Goal: Transaction & Acquisition: Purchase product/service

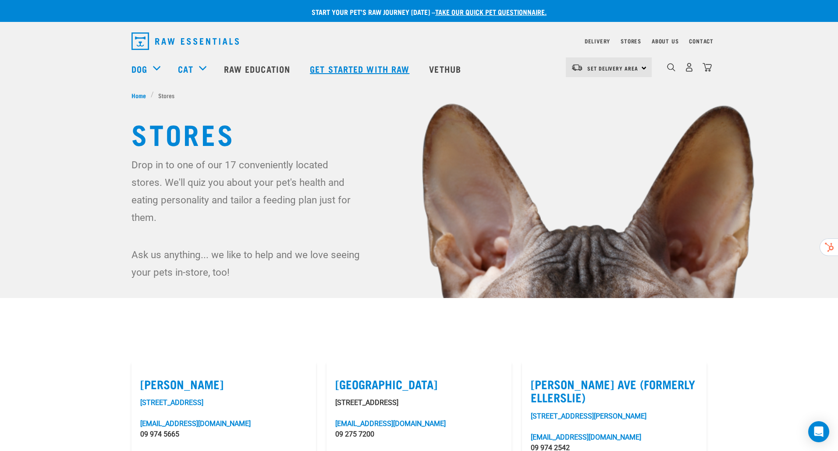
click at [355, 67] on link "Get started with Raw" at bounding box center [360, 68] width 119 height 35
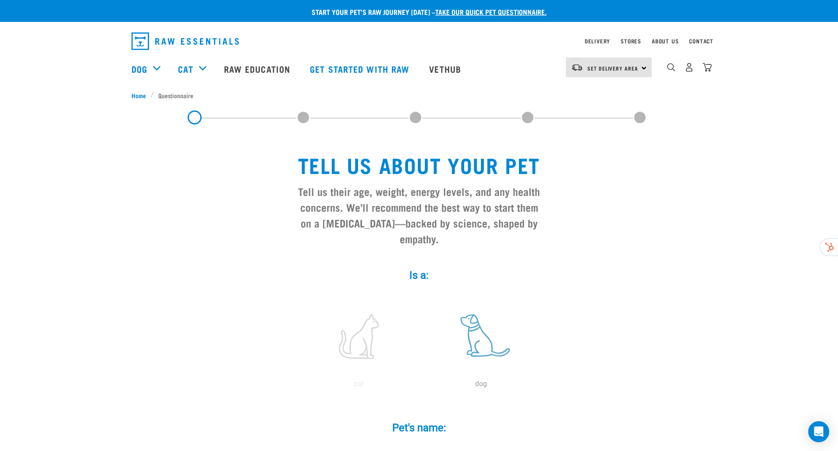
click at [476, 324] on label at bounding box center [481, 336] width 118 height 75
click at [420, 386] on input "radio" at bounding box center [420, 386] width 0 height 0
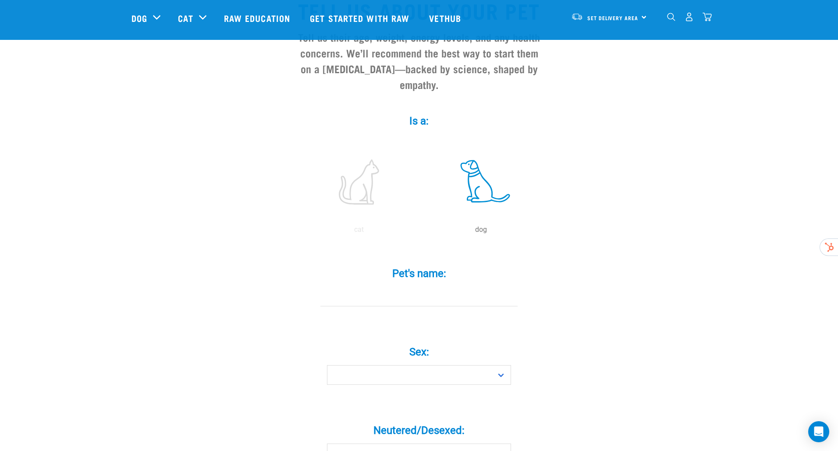
scroll to position [90, 0]
click at [391, 286] on input "Pet's name: *" at bounding box center [419, 296] width 197 height 20
type input "Ripley"
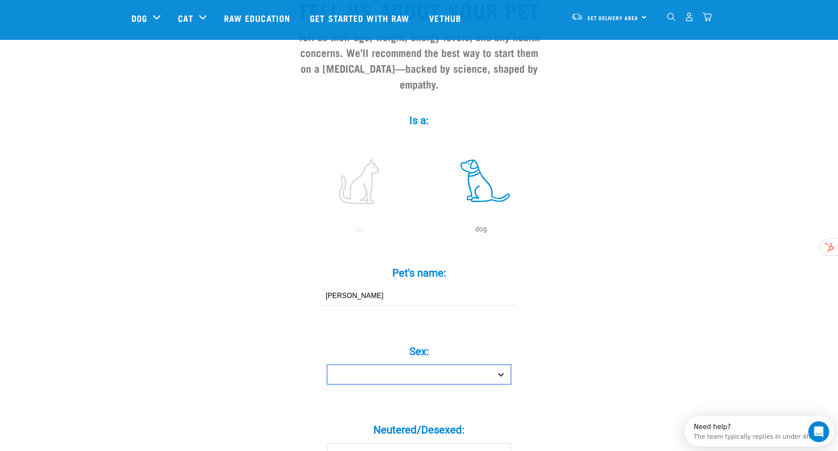
click at [392, 367] on select "Boy Girl" at bounding box center [419, 375] width 184 height 20
select select "boy"
click at [327, 365] on select "Boy Girl" at bounding box center [419, 375] width 184 height 20
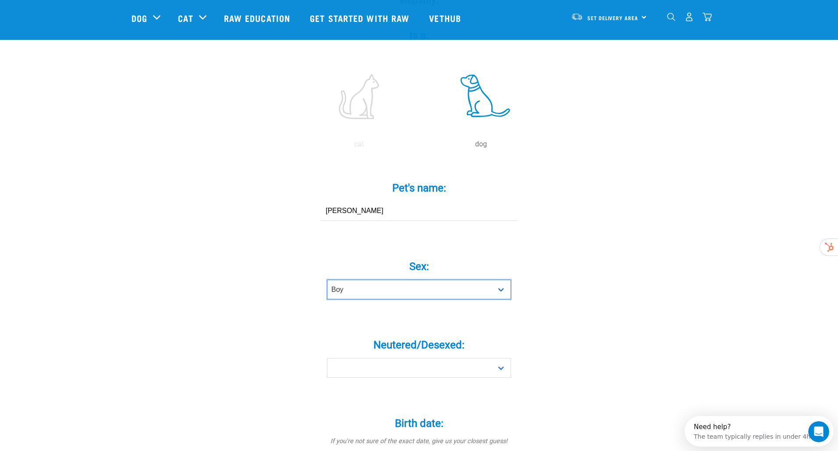
scroll to position [176, 0]
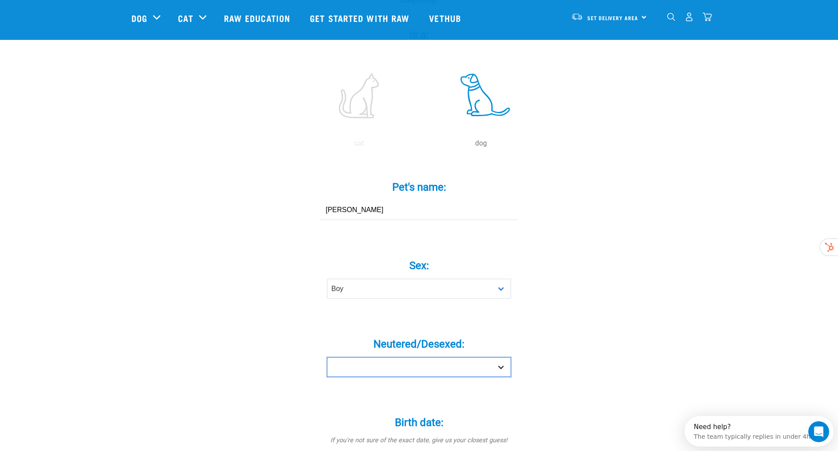
click at [400, 358] on select "Yes No" at bounding box center [419, 367] width 184 height 20
select select "no"
click at [327, 357] on select "Yes No" at bounding box center [419, 367] width 184 height 20
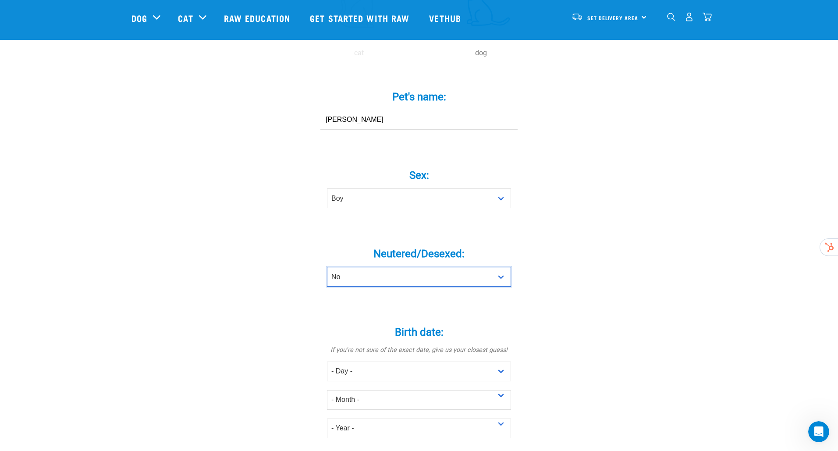
scroll to position [268, 0]
click at [394, 361] on select "- Day - 1 2 3 4 5 6 7 8 9 10 11 12 13 14 15 16 17 18 19 20 21 22 23 24 25 26 27" at bounding box center [419, 371] width 184 height 20
select select "15"
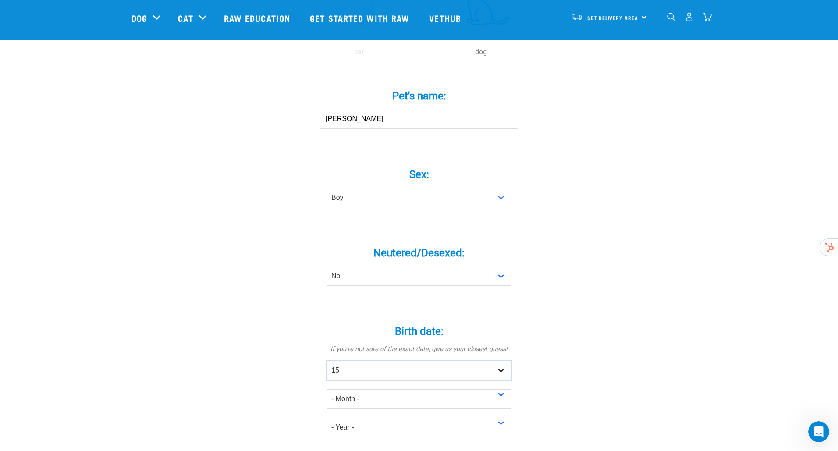
click at [327, 361] on select "- Day - 1 2 3 4 5 6 7 8 9 10 11 12 13 14 15 16 17 18 19 20 21 22 23 24 25 26 27" at bounding box center [419, 371] width 184 height 20
click at [374, 389] on select "- Month - January February March April May June July August September October N…" at bounding box center [419, 399] width 184 height 20
select select "May"
click at [327, 389] on select "- Month - January February March April May June July August September October N…" at bounding box center [419, 399] width 184 height 20
click at [316, 360] on div "Birth date: * If you're not sure of the exact date, give us your closest guess!…" at bounding box center [419, 375] width 263 height 125
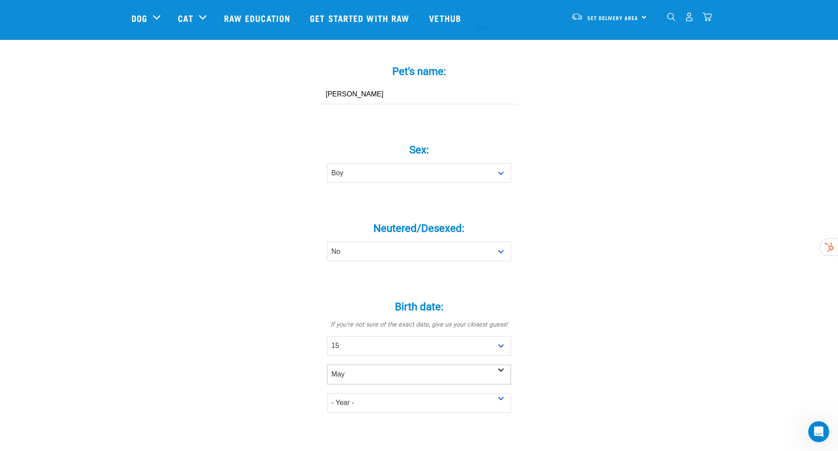
scroll to position [293, 0]
click at [355, 393] on select "- Year - 2025 2024 2023 2022 2021 2020 2019 2018 2017 2016 2015 2014 2013 2012" at bounding box center [419, 403] width 184 height 20
select select "2025"
click at [327, 393] on select "- Year - 2025 2024 2023 2022 2021 2020 2019 2018 2017 2016 2015 2014 2013 2012" at bounding box center [419, 403] width 184 height 20
click at [305, 433] on p at bounding box center [419, 438] width 249 height 11
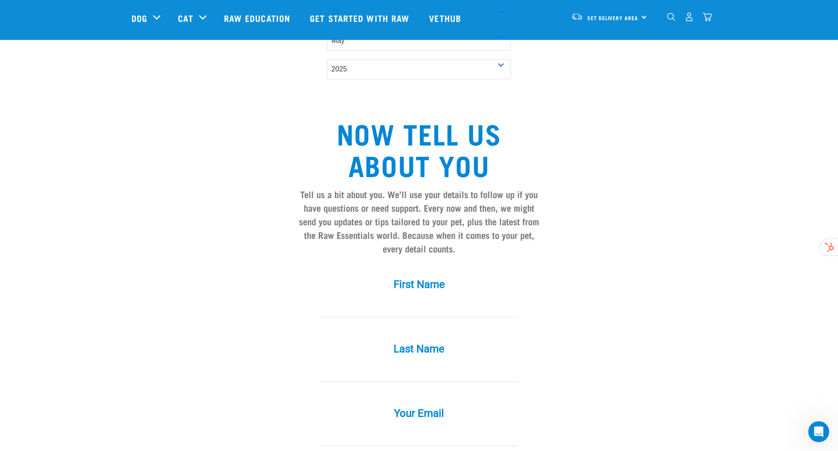
scroll to position [627, 0]
click at [411, 297] on input "First Name *" at bounding box center [419, 307] width 197 height 20
type input "Vaughan"
type input "Rivett"
click at [402, 426] on input "Your Email *" at bounding box center [419, 436] width 197 height 20
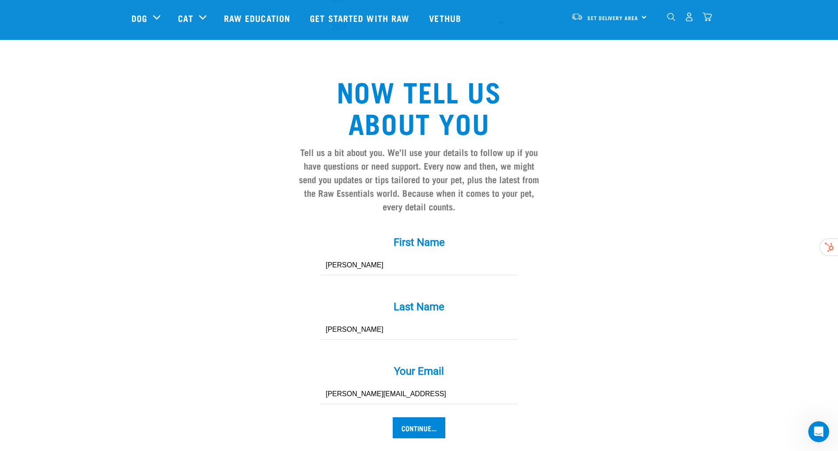
scroll to position [670, 0]
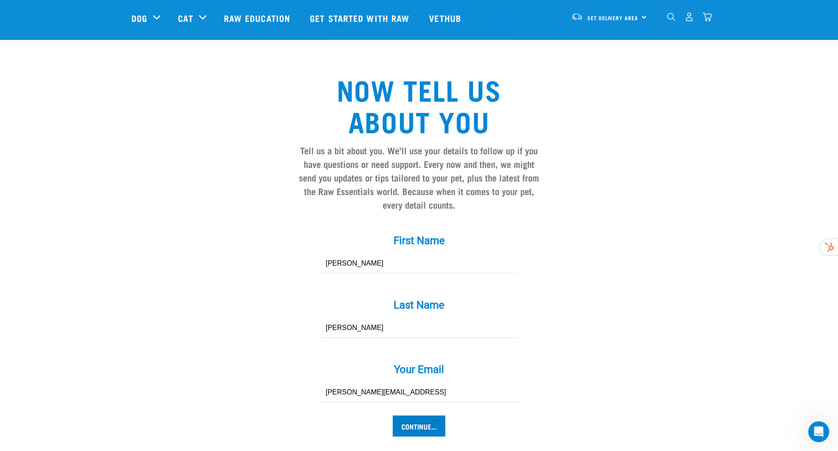
type input "vaughan@ringgen.ai"
click at [417, 416] on input "Continue..." at bounding box center [419, 426] width 53 height 21
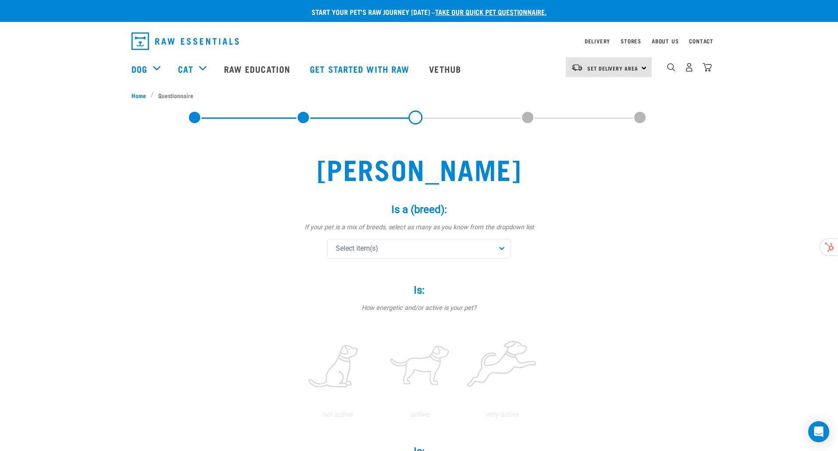
click at [388, 250] on div "Select item(s)" at bounding box center [419, 249] width 184 height 20
click at [380, 274] on input "text" at bounding box center [419, 273] width 180 height 20
type input "b"
type input "coll"
click at [339, 308] on span at bounding box center [338, 310] width 7 height 7
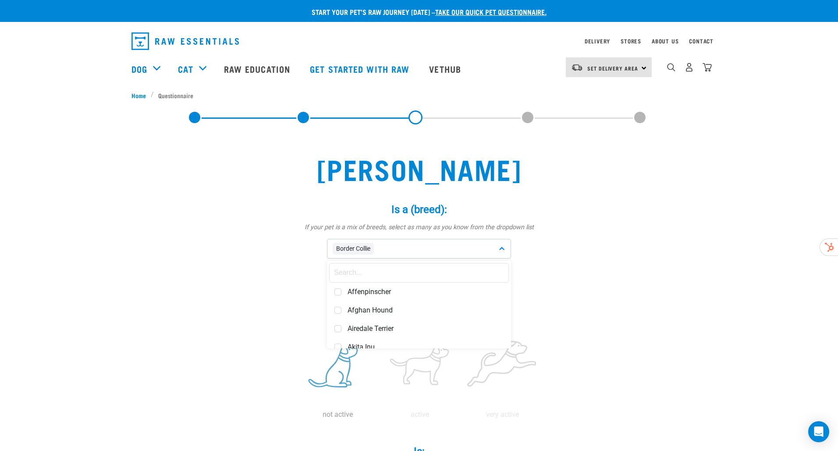
click at [302, 327] on div "not active" at bounding box center [337, 356] width 79 height 75
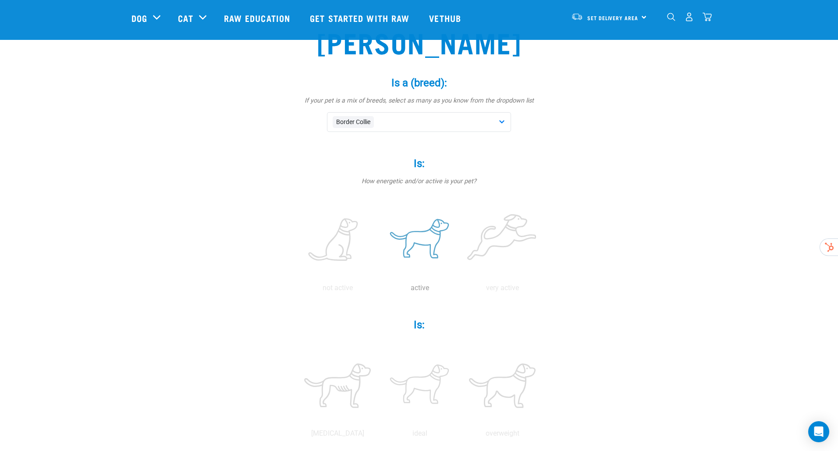
scroll to position [63, 0]
click at [432, 250] on label at bounding box center [420, 239] width 79 height 75
click at [379, 289] on input "radio" at bounding box center [379, 289] width 0 height 0
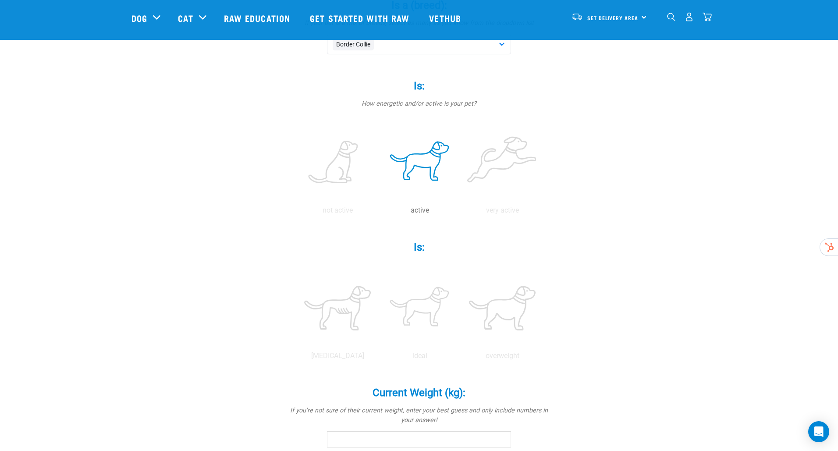
scroll to position [142, 0]
click at [428, 308] on label at bounding box center [420, 306] width 79 height 75
click at [379, 356] on input "radio" at bounding box center [379, 356] width 0 height 0
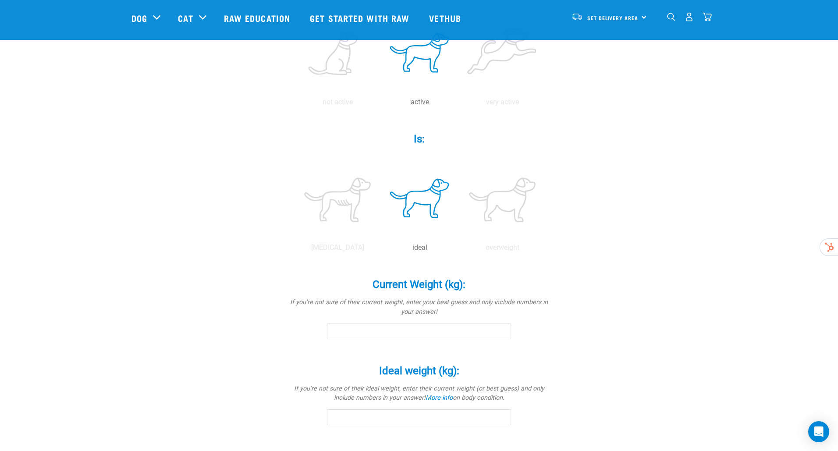
scroll to position [250, 0]
click at [423, 332] on input "Current Weight (kg): *" at bounding box center [419, 329] width 184 height 16
type input "9"
click at [334, 367] on label "Ideal weight (kg): *" at bounding box center [419, 369] width 263 height 16
click at [334, 407] on input "Ideal weight (kg): *" at bounding box center [419, 415] width 184 height 16
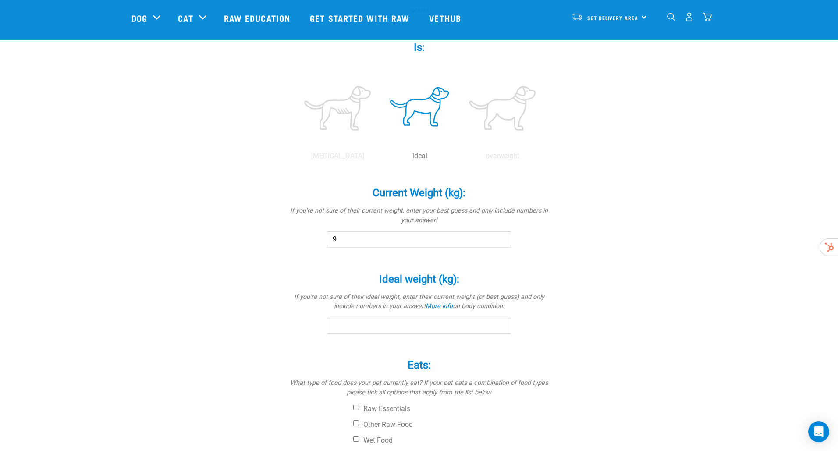
scroll to position [341, 0]
click at [348, 323] on input "Ideal weight (kg): *" at bounding box center [419, 325] width 184 height 16
type input "9"
click at [334, 361] on label "Eats: *" at bounding box center [419, 365] width 263 height 16
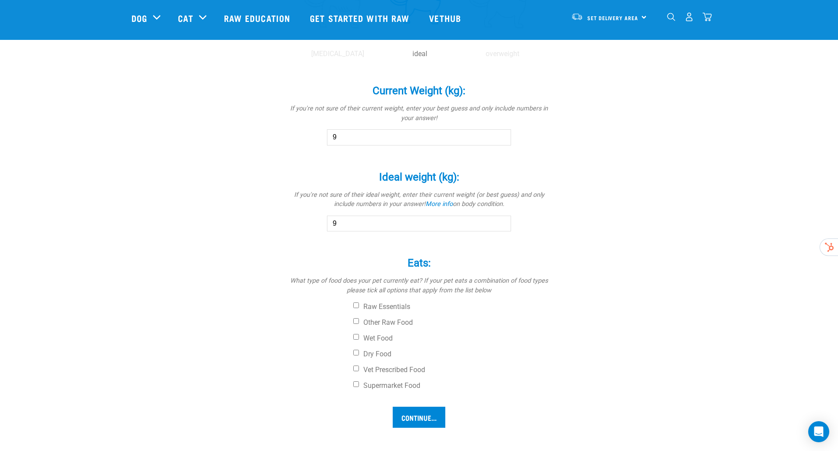
scroll to position [450, 0]
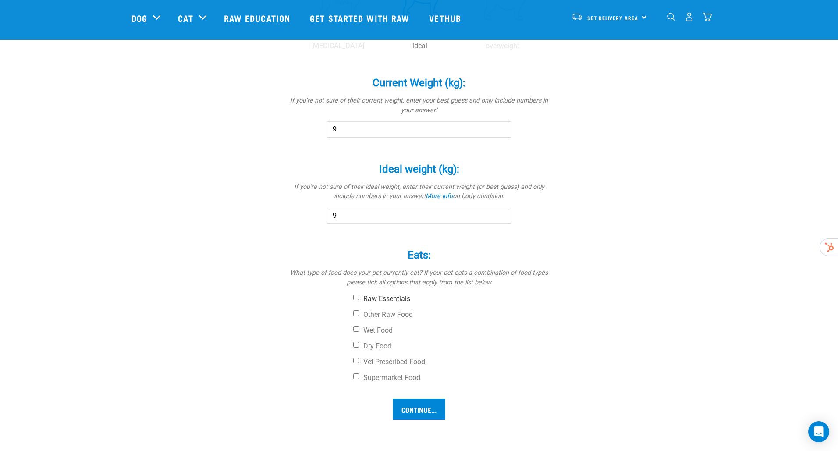
click at [356, 299] on input "Raw Essentials" at bounding box center [356, 298] width 6 height 6
checkbox input "true"
click at [356, 346] on input "Dry Food" at bounding box center [356, 345] width 6 height 6
checkbox input "true"
click at [356, 377] on input "Supermarket Food" at bounding box center [356, 377] width 6 height 6
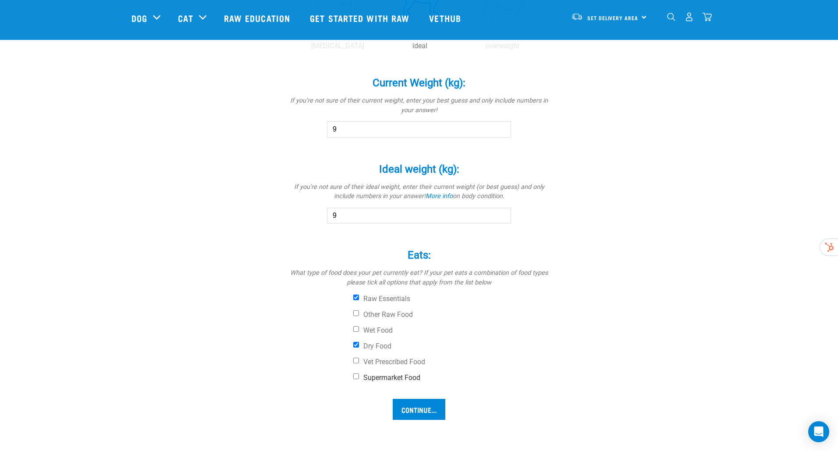
checkbox input "true"
click at [355, 331] on input "Wet Food" at bounding box center [356, 329] width 6 height 6
checkbox input "true"
click at [416, 408] on input "Continue..." at bounding box center [419, 409] width 53 height 21
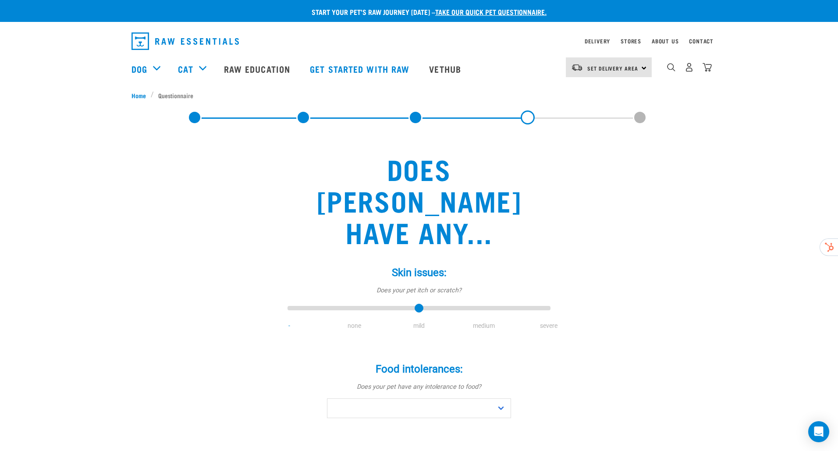
type input "2"
click at [414, 303] on input "range" at bounding box center [419, 309] width 263 height 12
click at [394, 399] on select "No Yes" at bounding box center [419, 409] width 184 height 20
select select "no"
click at [327, 399] on select "No Yes" at bounding box center [419, 409] width 184 height 20
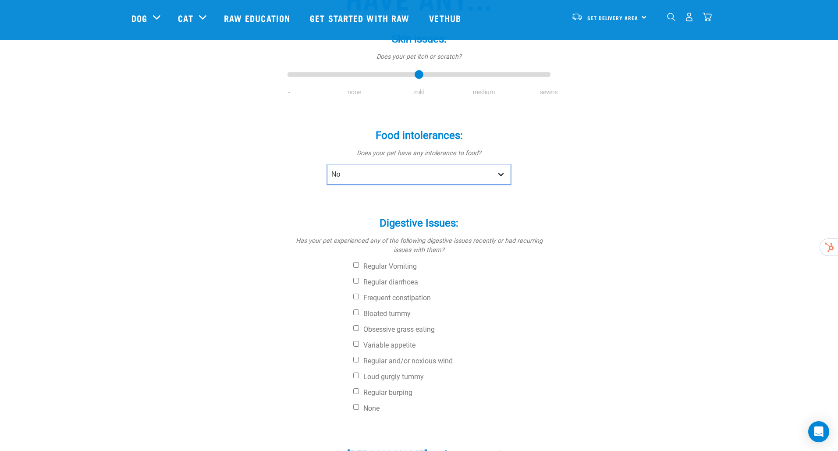
scroll to position [171, 0]
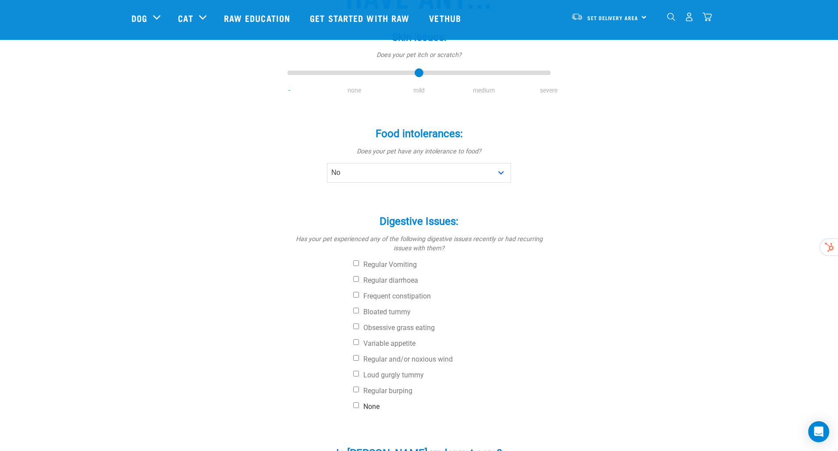
click at [354, 403] on input "None" at bounding box center [356, 406] width 6 height 6
checkbox input "true"
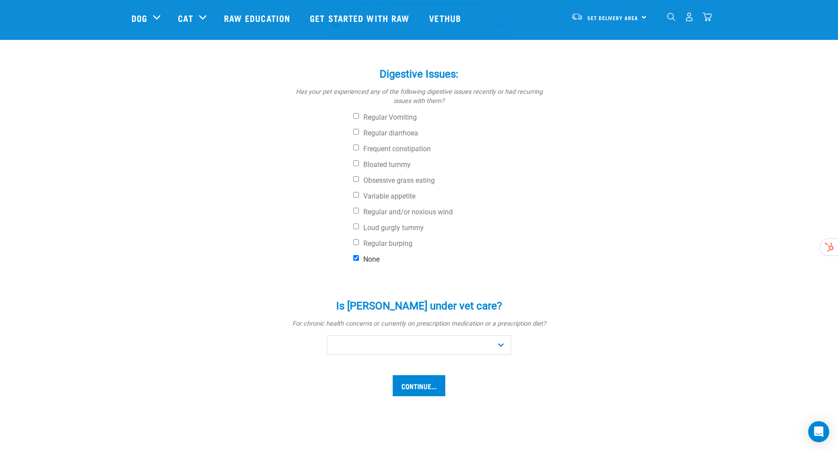
scroll to position [325, 0]
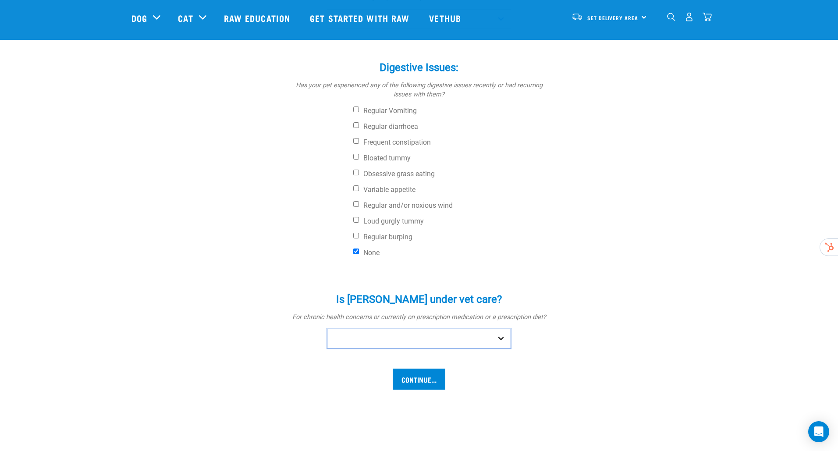
click at [408, 329] on select "No Yes" at bounding box center [419, 339] width 184 height 20
click at [327, 329] on select "No Yes" at bounding box center [419, 339] width 184 height 20
click at [353, 329] on select "No Yes" at bounding box center [419, 339] width 184 height 20
select select "no"
click at [327, 329] on select "No Yes" at bounding box center [419, 339] width 184 height 20
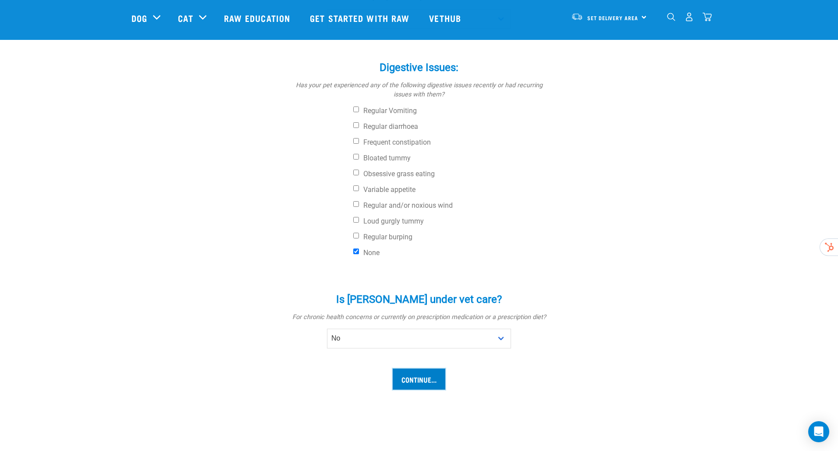
click at [417, 369] on input "Continue..." at bounding box center [419, 379] width 53 height 21
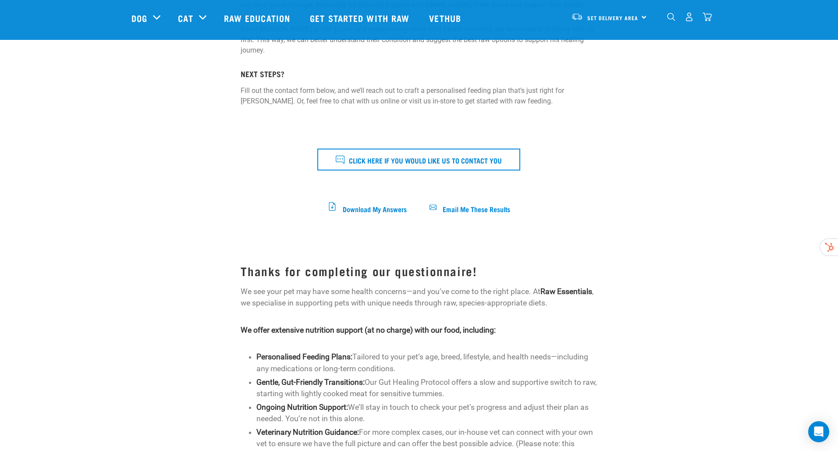
scroll to position [210, 0]
click at [688, 20] on img "dropdown navigation" at bounding box center [689, 16] width 9 height 9
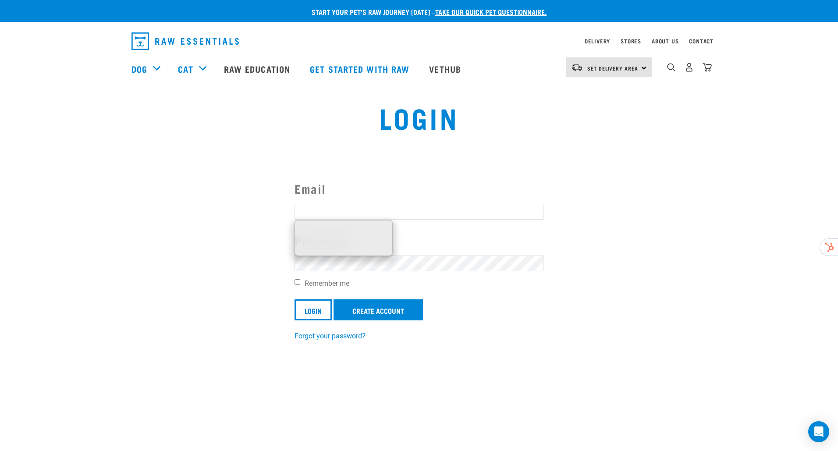
click at [348, 213] on input "Email" at bounding box center [419, 212] width 249 height 16
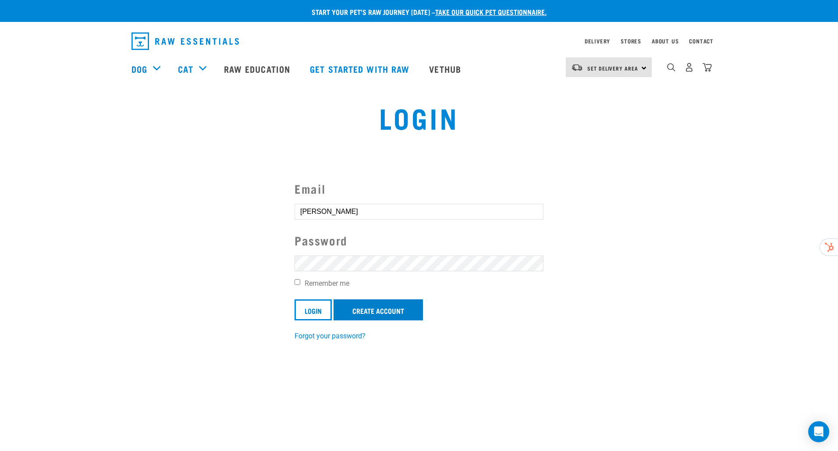
type input "[PERSON_NAME]"
click at [366, 312] on link "Create Account" at bounding box center [378, 310] width 89 height 21
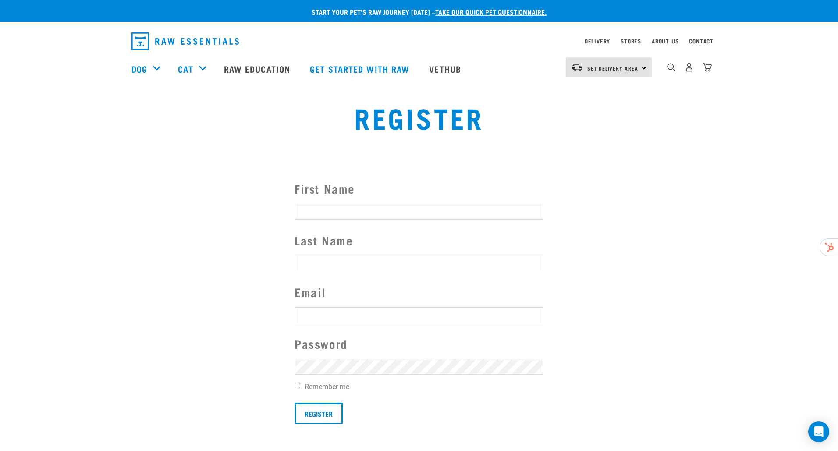
click at [317, 213] on input "First Name" at bounding box center [419, 212] width 249 height 16
type input "[PERSON_NAME]"
type input "[PERSON_NAME][EMAIL_ADDRESS]"
click at [296, 384] on input "Remember me" at bounding box center [298, 386] width 6 height 6
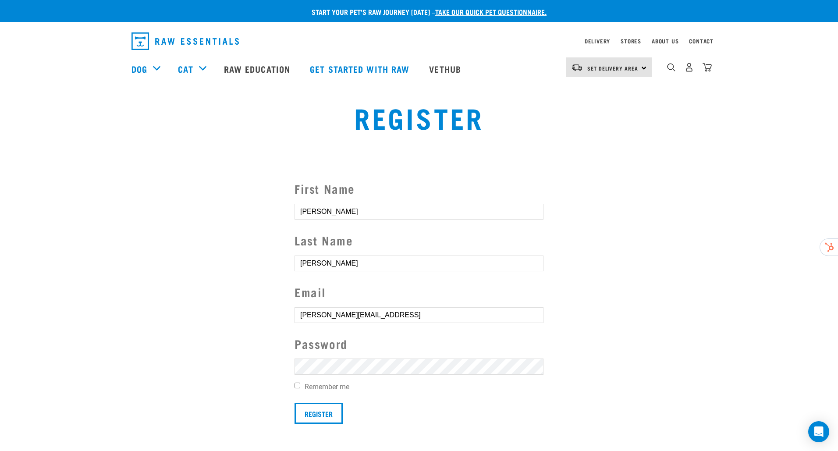
checkbox input "true"
click at [316, 413] on input "Register" at bounding box center [319, 413] width 48 height 21
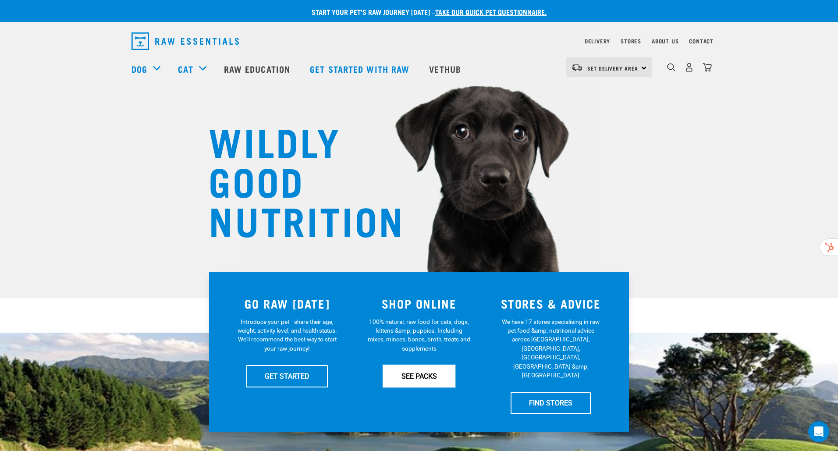
click at [415, 379] on link "SEE PACKS" at bounding box center [419, 376] width 72 height 22
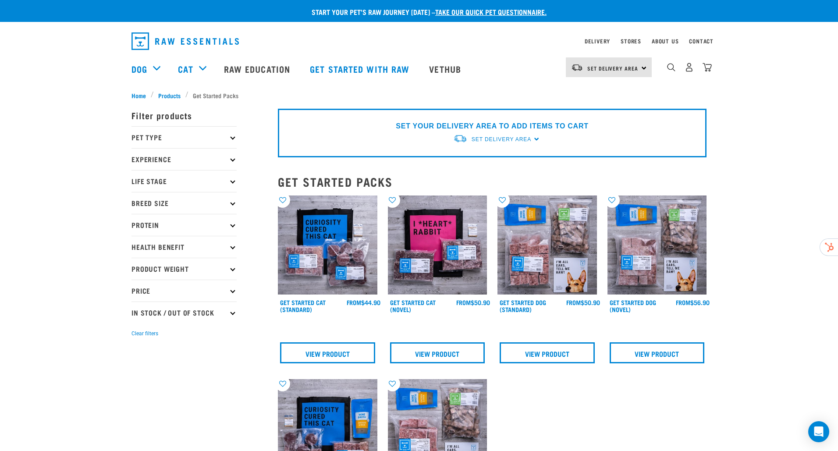
click at [153, 137] on p "Pet Type" at bounding box center [184, 137] width 105 height 22
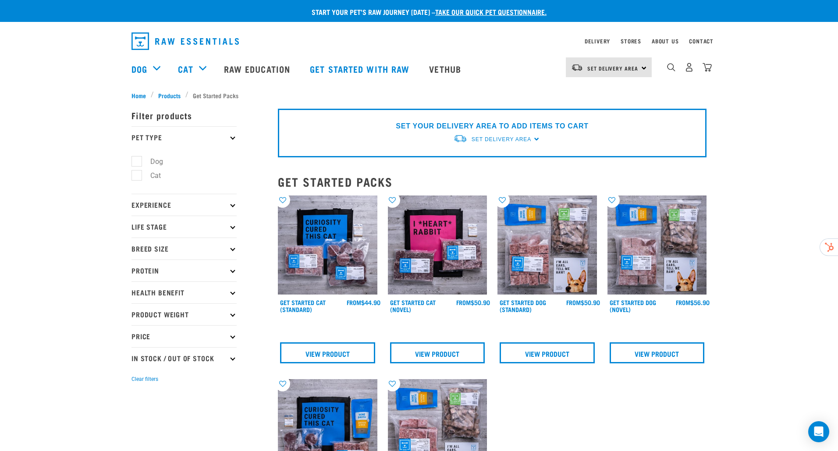
click at [136, 160] on label "Dog" at bounding box center [151, 161] width 30 height 11
click at [136, 160] on input "Dog" at bounding box center [135, 160] width 6 height 6
checkbox input "true"
click at [148, 205] on p "Experience" at bounding box center [184, 205] width 105 height 22
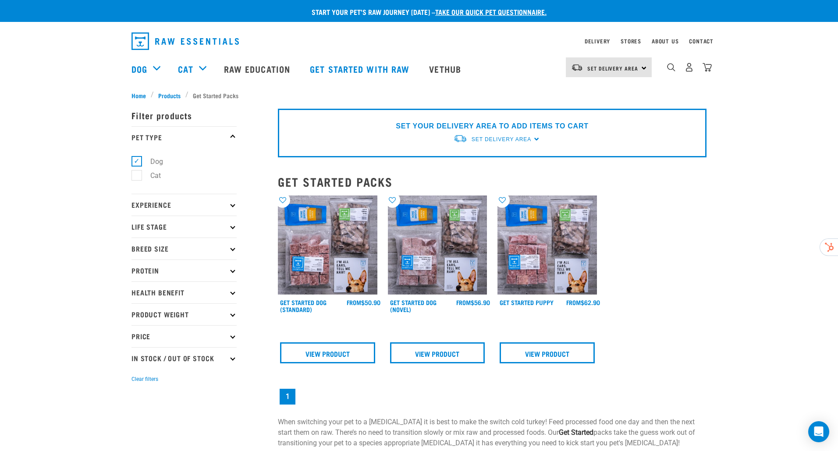
click at [143, 207] on p "Experience" at bounding box center [184, 205] width 105 height 22
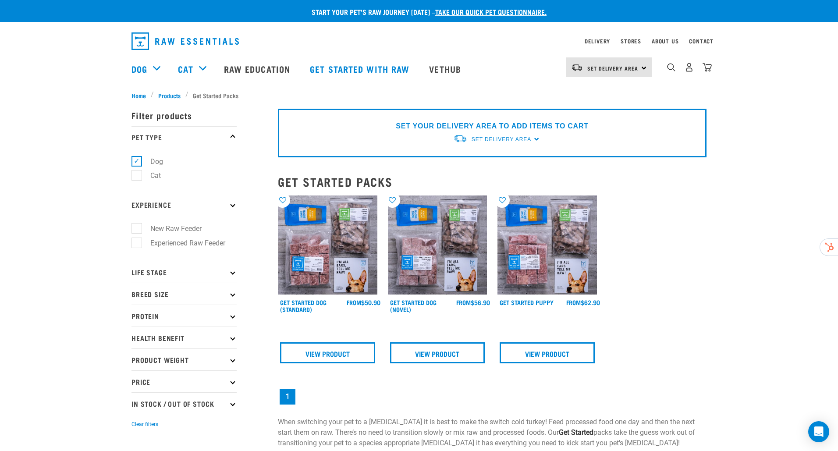
click at [136, 226] on label "New Raw Feeder" at bounding box center [170, 228] width 69 height 11
click at [134, 226] on input "New Raw Feeder" at bounding box center [135, 228] width 6 height 6
checkbox input "true"
click at [149, 271] on p "Life Stage" at bounding box center [184, 272] width 105 height 22
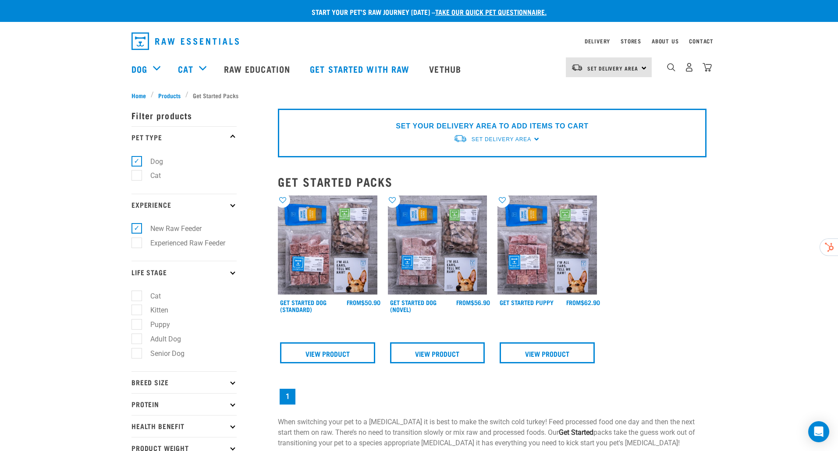
click at [138, 324] on label "Puppy" at bounding box center [154, 324] width 37 height 11
click at [137, 324] on input "Puppy" at bounding box center [135, 324] width 6 height 6
checkbox input "true"
click at [146, 386] on p "Breed Size" at bounding box center [184, 382] width 105 height 22
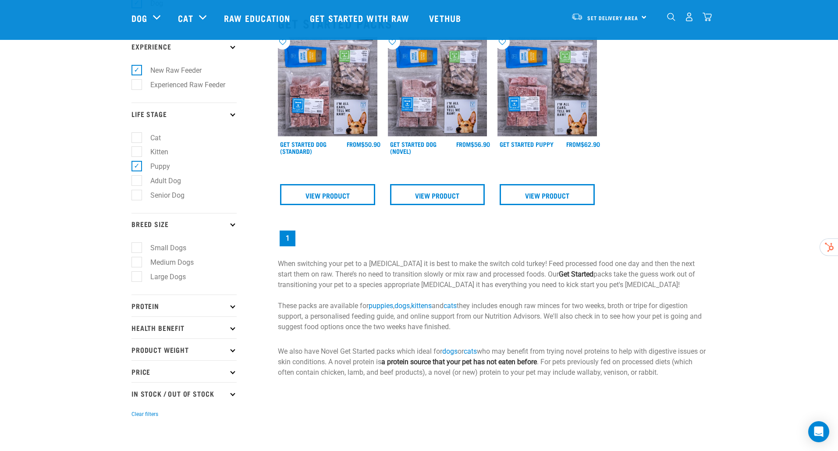
scroll to position [95, 0]
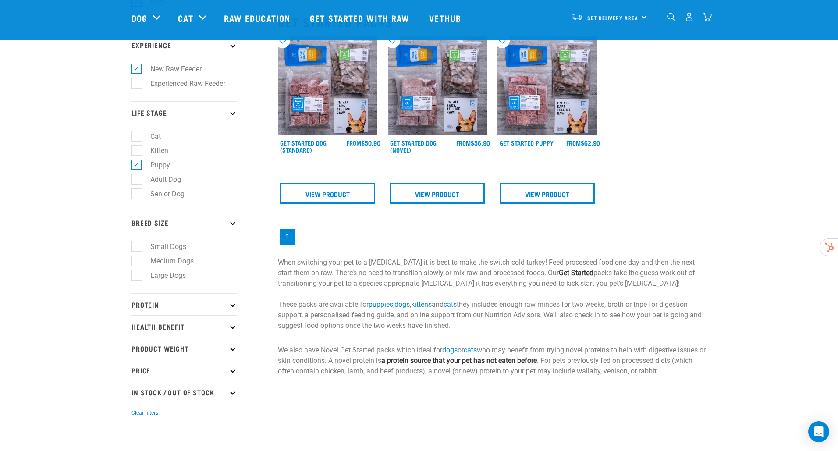
click at [138, 264] on label "Medium Dogs" at bounding box center [166, 261] width 61 height 11
click at [137, 263] on input "Medium Dogs" at bounding box center [135, 260] width 6 height 6
checkbox input "true"
click at [141, 305] on p "Protein" at bounding box center [184, 304] width 105 height 22
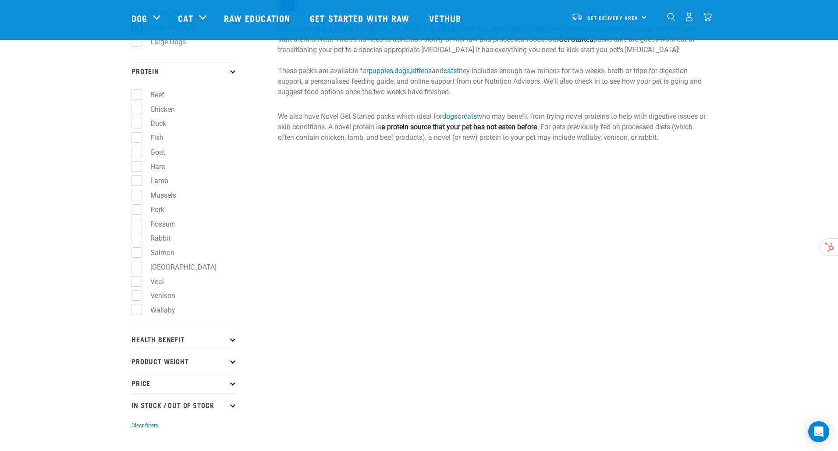
scroll to position [330, 0]
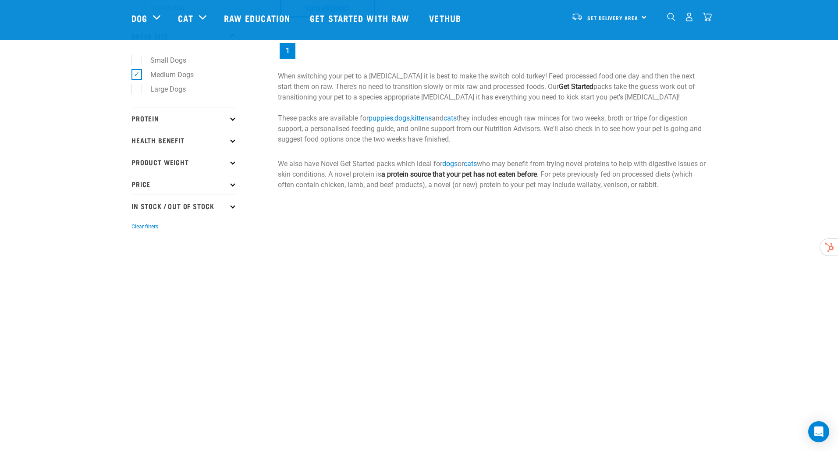
scroll to position [287, 0]
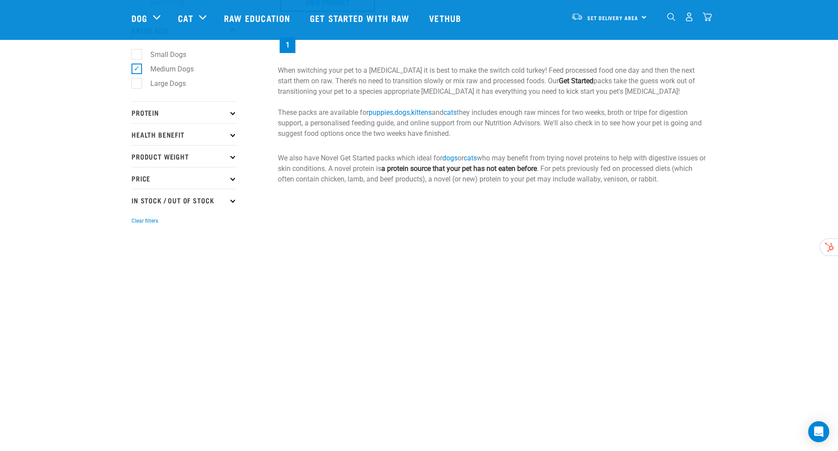
click at [145, 182] on p "Price" at bounding box center [184, 178] width 105 height 22
click at [149, 159] on p "Product Weight" at bounding box center [184, 156] width 105 height 22
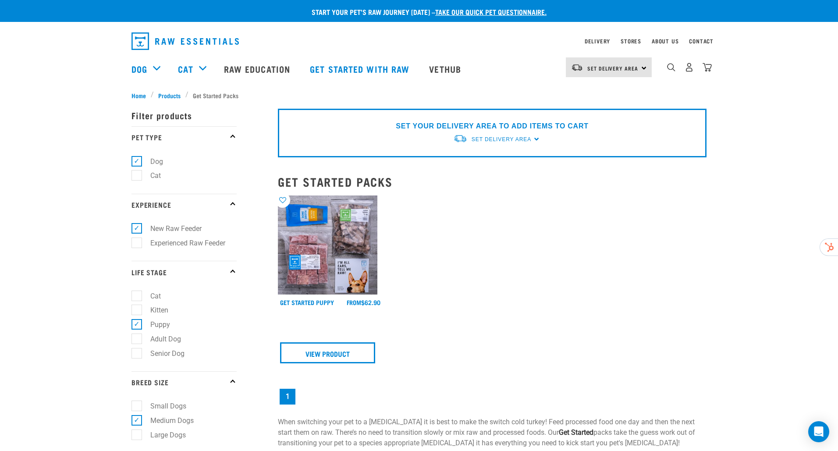
click at [311, 246] on img at bounding box center [328, 246] width 100 height 100
